Goal: Entertainment & Leisure: Consume media (video, audio)

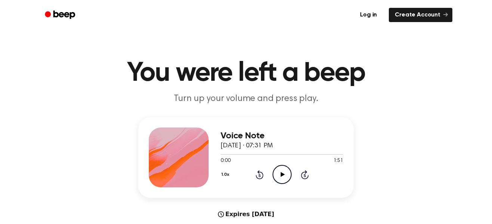
click at [282, 179] on icon "Play Audio" at bounding box center [282, 174] width 19 height 19
click at [283, 171] on icon "Pause Audio" at bounding box center [282, 174] width 19 height 19
click at [283, 184] on div "Voice Note September 15, 2025 · 07:31 PM 0:03 1:51 Your browser does not suppor…" at bounding box center [282, 158] width 123 height 60
click at [279, 179] on icon "Play Audio" at bounding box center [282, 174] width 19 height 19
click at [282, 181] on icon "Pause Audio" at bounding box center [282, 174] width 19 height 19
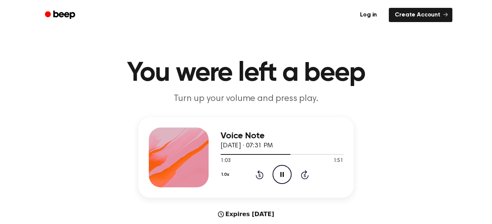
click at [278, 153] on div at bounding box center [282, 154] width 123 height 6
click at [282, 153] on div at bounding box center [282, 154] width 123 height 6
click at [292, 153] on div at bounding box center [282, 154] width 123 height 6
click at [281, 181] on icon "Pause Audio" at bounding box center [282, 174] width 19 height 19
click at [313, 154] on div at bounding box center [275, 154] width 108 height 1
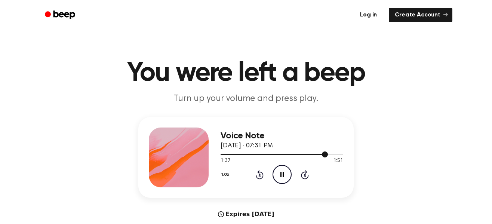
click at [274, 171] on icon "Pause Audio" at bounding box center [282, 174] width 19 height 19
